Goal: Transaction & Acquisition: Purchase product/service

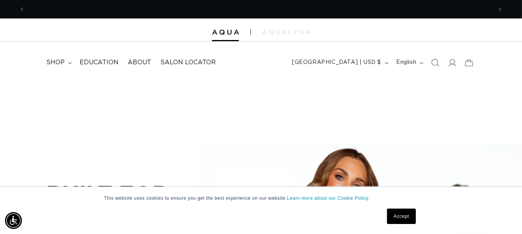
scroll to position [0, 467]
click at [408, 215] on link "Accept" at bounding box center [401, 215] width 28 height 15
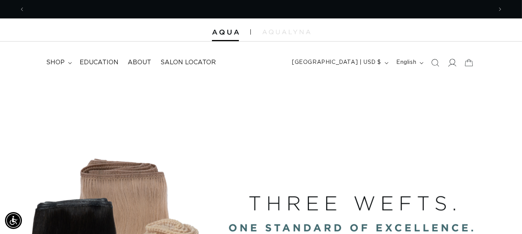
scroll to position [0, 0]
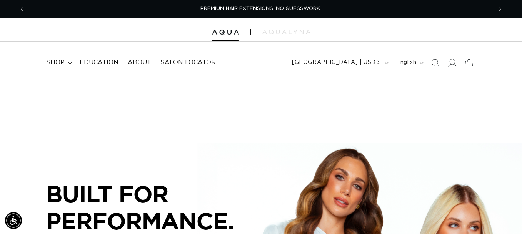
click at [452, 62] on icon at bounding box center [452, 62] width 8 height 8
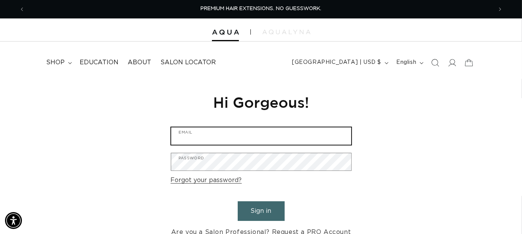
type input "court52589@aol.com"
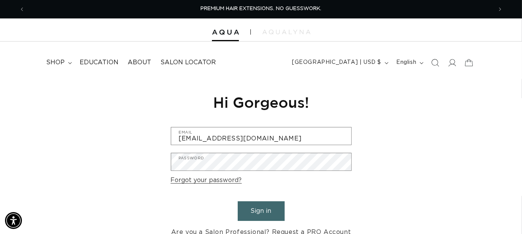
click at [257, 212] on button "Sign in" at bounding box center [261, 211] width 47 height 20
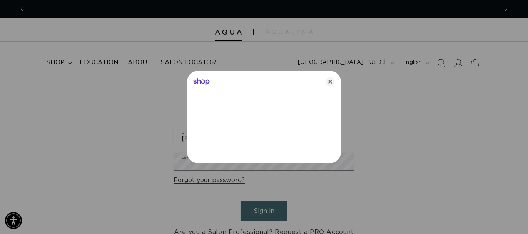
scroll to position [0, 473]
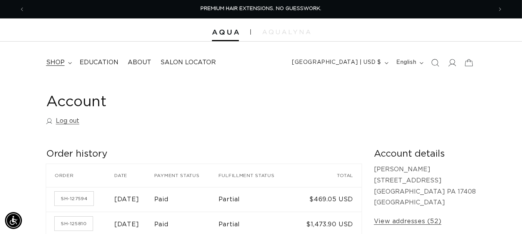
click at [60, 62] on span "shop" at bounding box center [55, 62] width 18 height 8
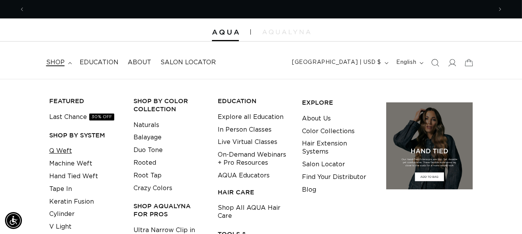
click at [58, 151] on link "Q Weft" at bounding box center [60, 151] width 23 height 13
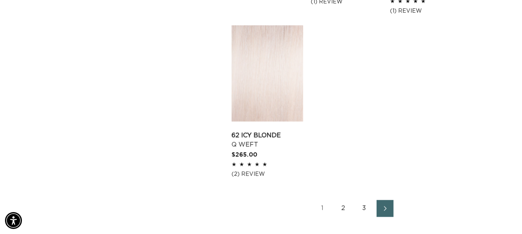
scroll to position [0, 467]
click at [344, 200] on link "2" at bounding box center [343, 208] width 17 height 17
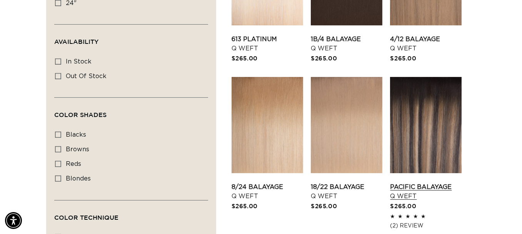
scroll to position [0, 935]
click at [439, 182] on link "Pacific Balayage Q Weft" at bounding box center [426, 191] width 72 height 18
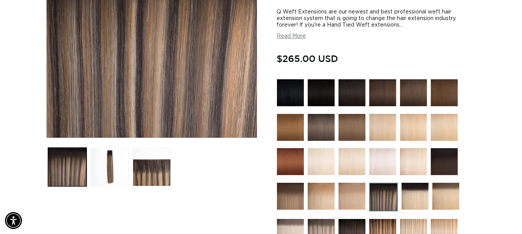
scroll to position [231, 0]
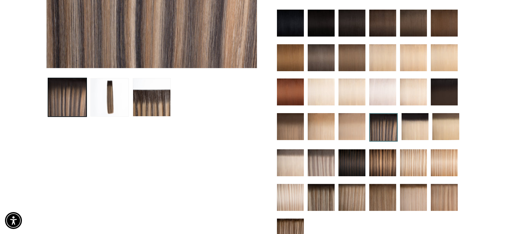
click at [385, 162] on img at bounding box center [382, 162] width 27 height 27
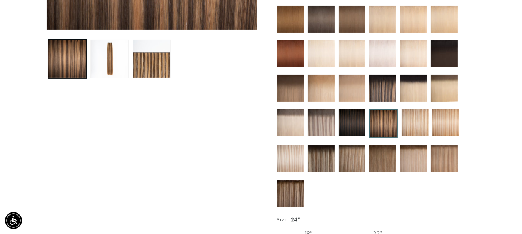
scroll to position [0, 935]
click at [293, 192] on img at bounding box center [290, 193] width 27 height 27
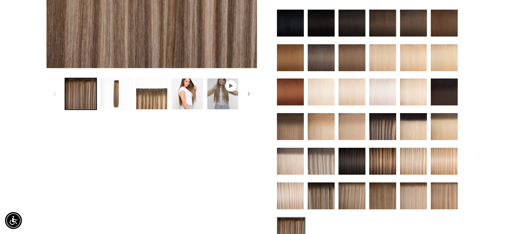
scroll to position [0, 935]
click at [380, 127] on img at bounding box center [382, 126] width 27 height 27
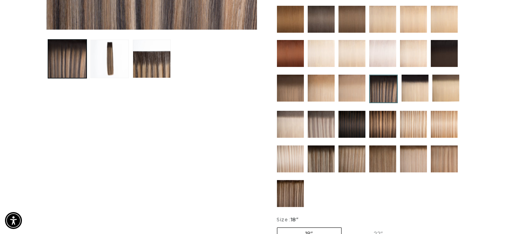
click at [387, 122] on img at bounding box center [382, 124] width 27 height 27
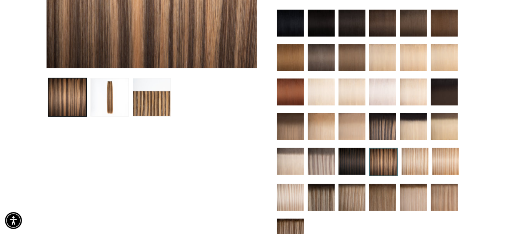
click at [383, 126] on img at bounding box center [382, 126] width 27 height 27
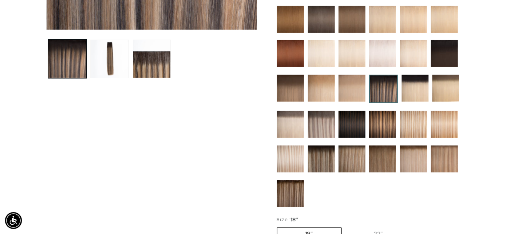
scroll to position [0, 467]
click at [322, 156] on img at bounding box center [321, 158] width 27 height 27
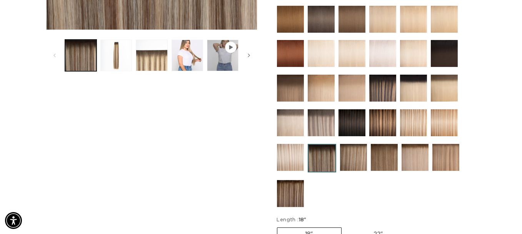
scroll to position [0, 467]
click at [382, 114] on img at bounding box center [382, 122] width 27 height 27
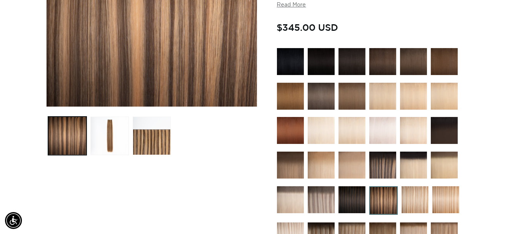
scroll to position [0, 467]
click at [381, 160] on img at bounding box center [382, 165] width 27 height 27
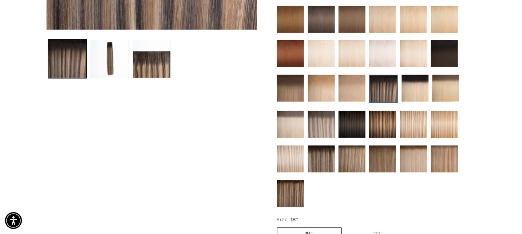
scroll to position [0, 935]
click at [290, 158] on img at bounding box center [290, 158] width 27 height 27
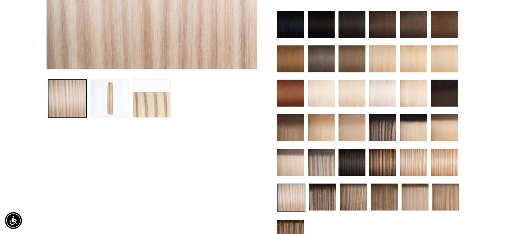
scroll to position [231, 0]
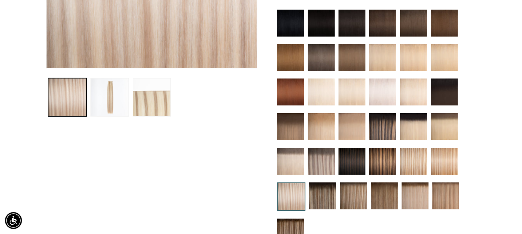
click at [449, 128] on img at bounding box center [444, 126] width 27 height 27
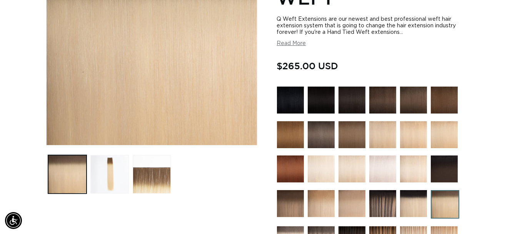
scroll to position [0, 935]
click at [383, 203] on img at bounding box center [382, 203] width 27 height 27
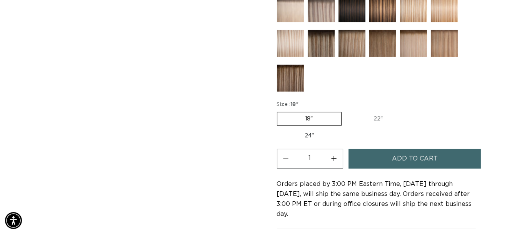
click at [307, 131] on label "24" Variant sold out or unavailable" at bounding box center [309, 135] width 65 height 13
click at [415, 111] on input "24" Variant sold out or unavailable" at bounding box center [415, 110] width 0 height 0
radio input "true"
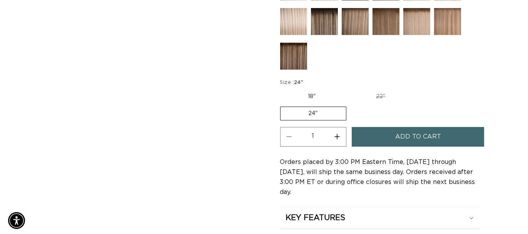
scroll to position [423, 0]
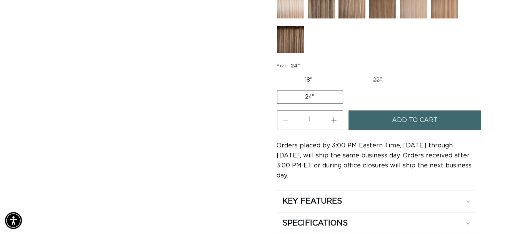
click at [422, 118] on span "Add to cart" at bounding box center [415, 120] width 46 height 20
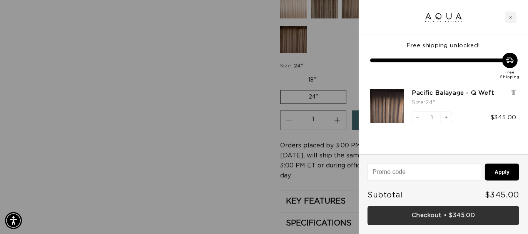
scroll to position [0, 946]
click at [458, 214] on link "Checkout • $345.00" at bounding box center [443, 216] width 152 height 20
